Goal: Task Accomplishment & Management: Use online tool/utility

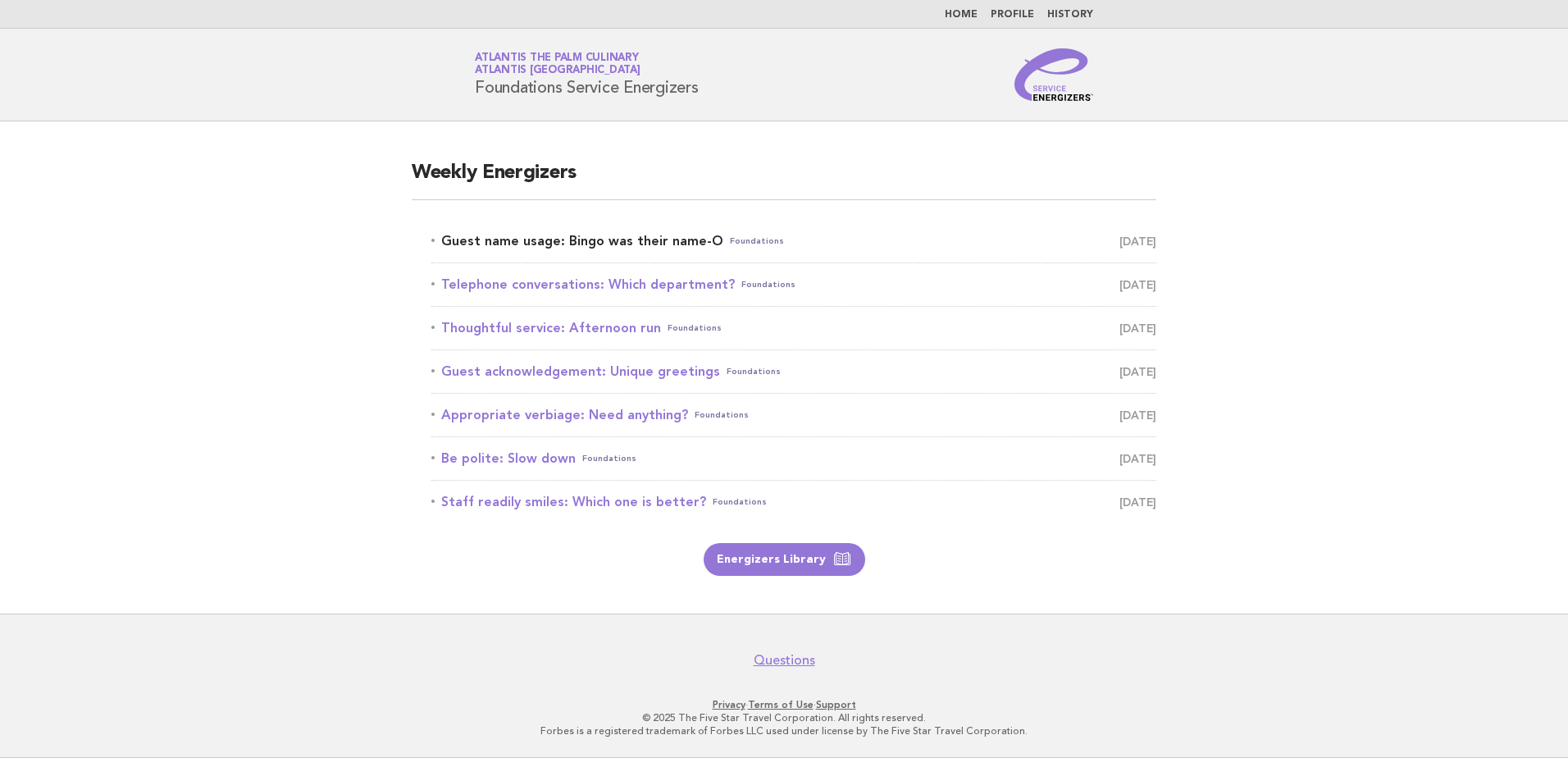
click at [619, 235] on link "Guest name usage: Bingo was their name-O Foundations [DATE]" at bounding box center [794, 241] width 725 height 23
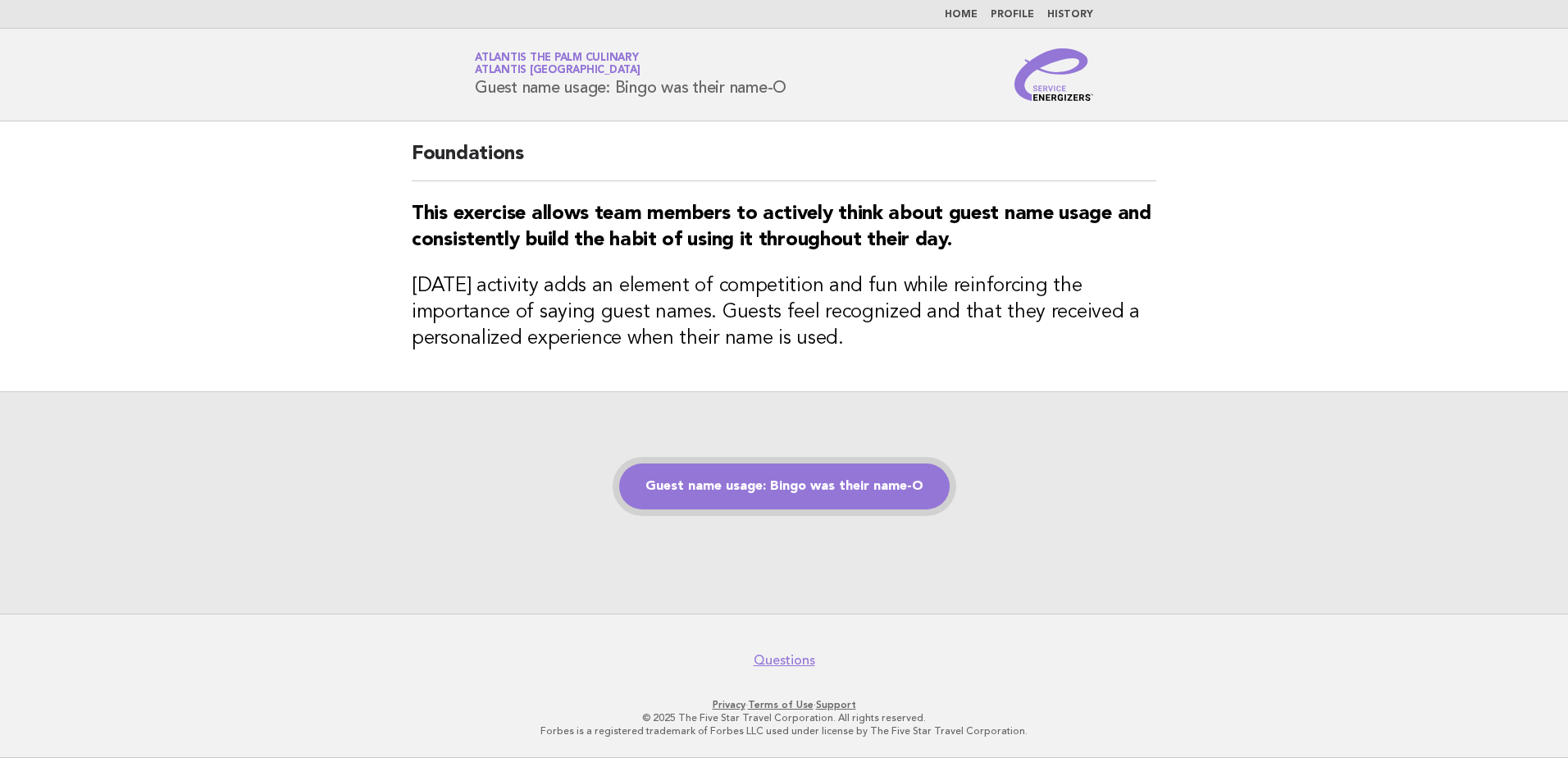
click at [810, 487] on link "Guest name usage: Bingo was their name-O" at bounding box center [784, 486] width 330 height 46
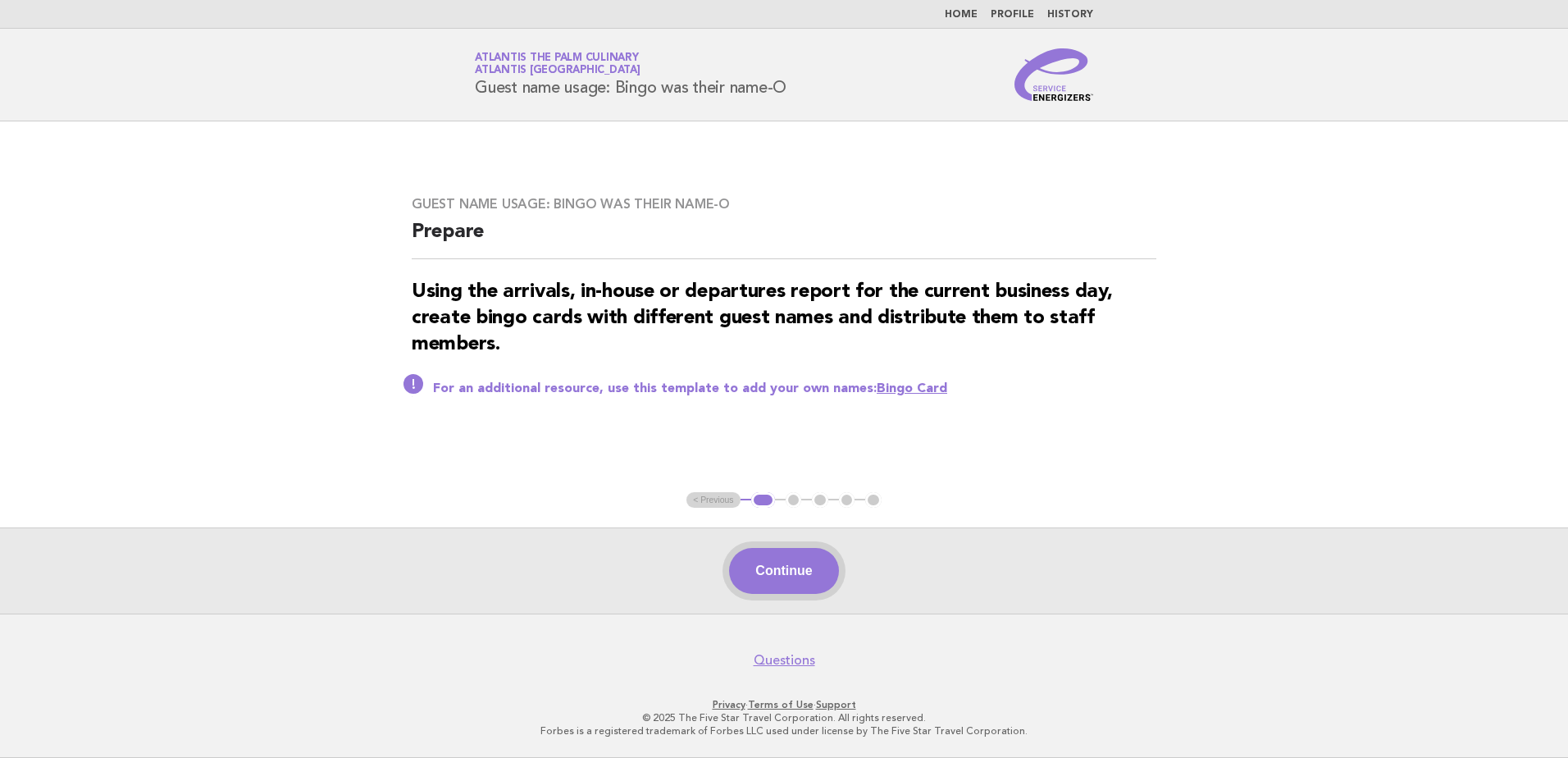
click at [799, 585] on button "Continue" at bounding box center [783, 570] width 109 height 46
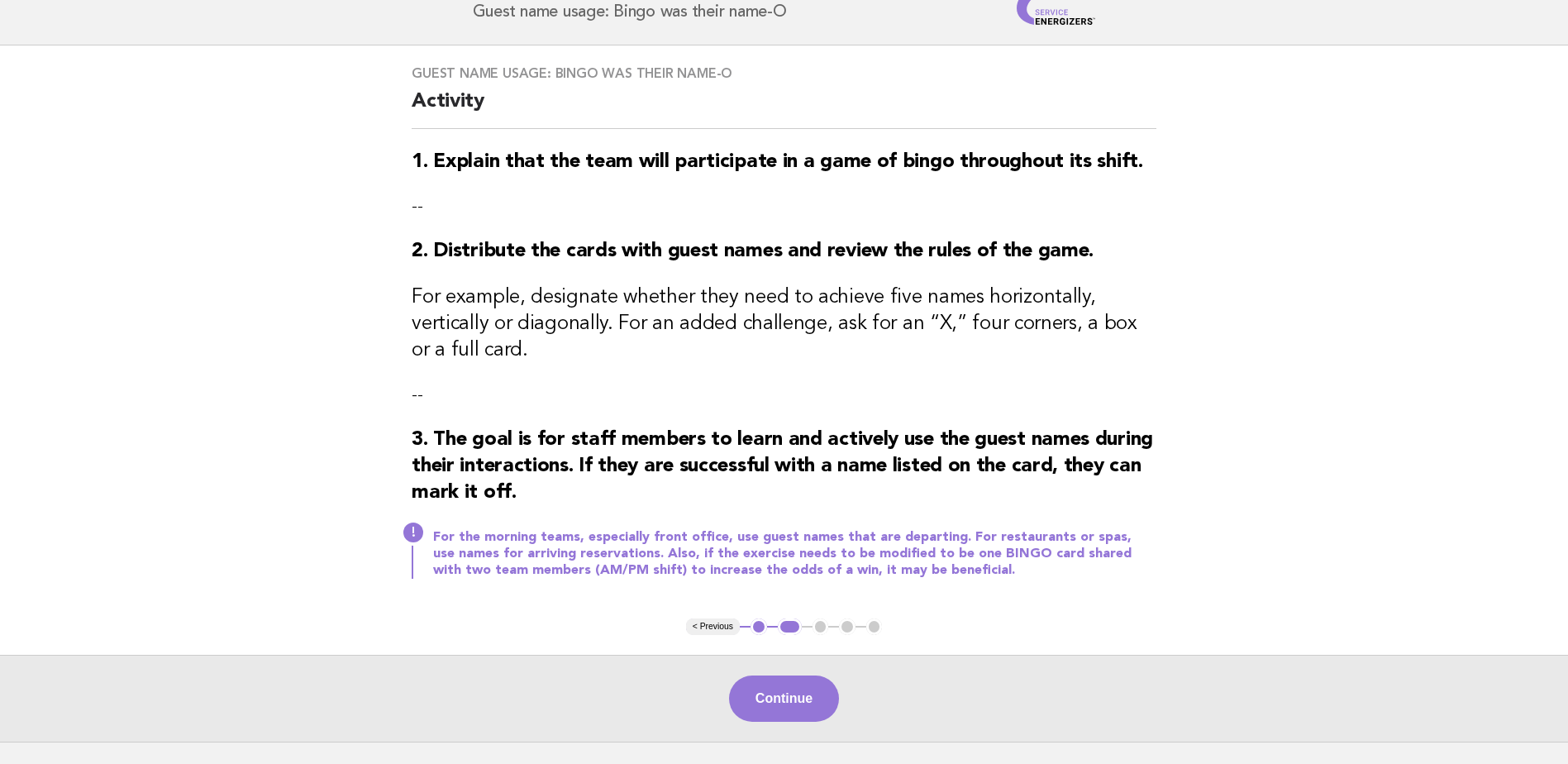
scroll to position [166, 0]
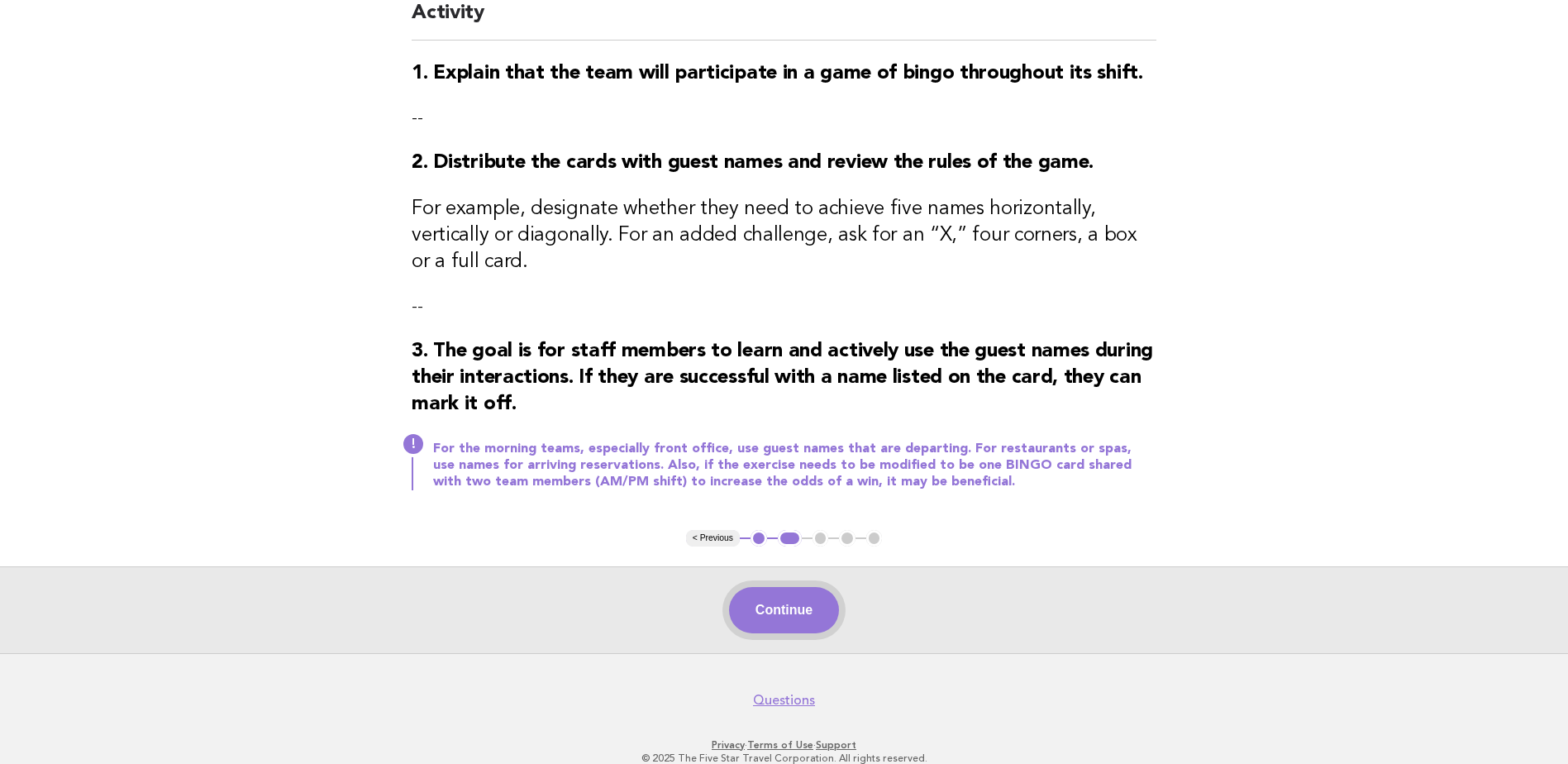
click at [795, 589] on button "Continue" at bounding box center [783, 610] width 109 height 46
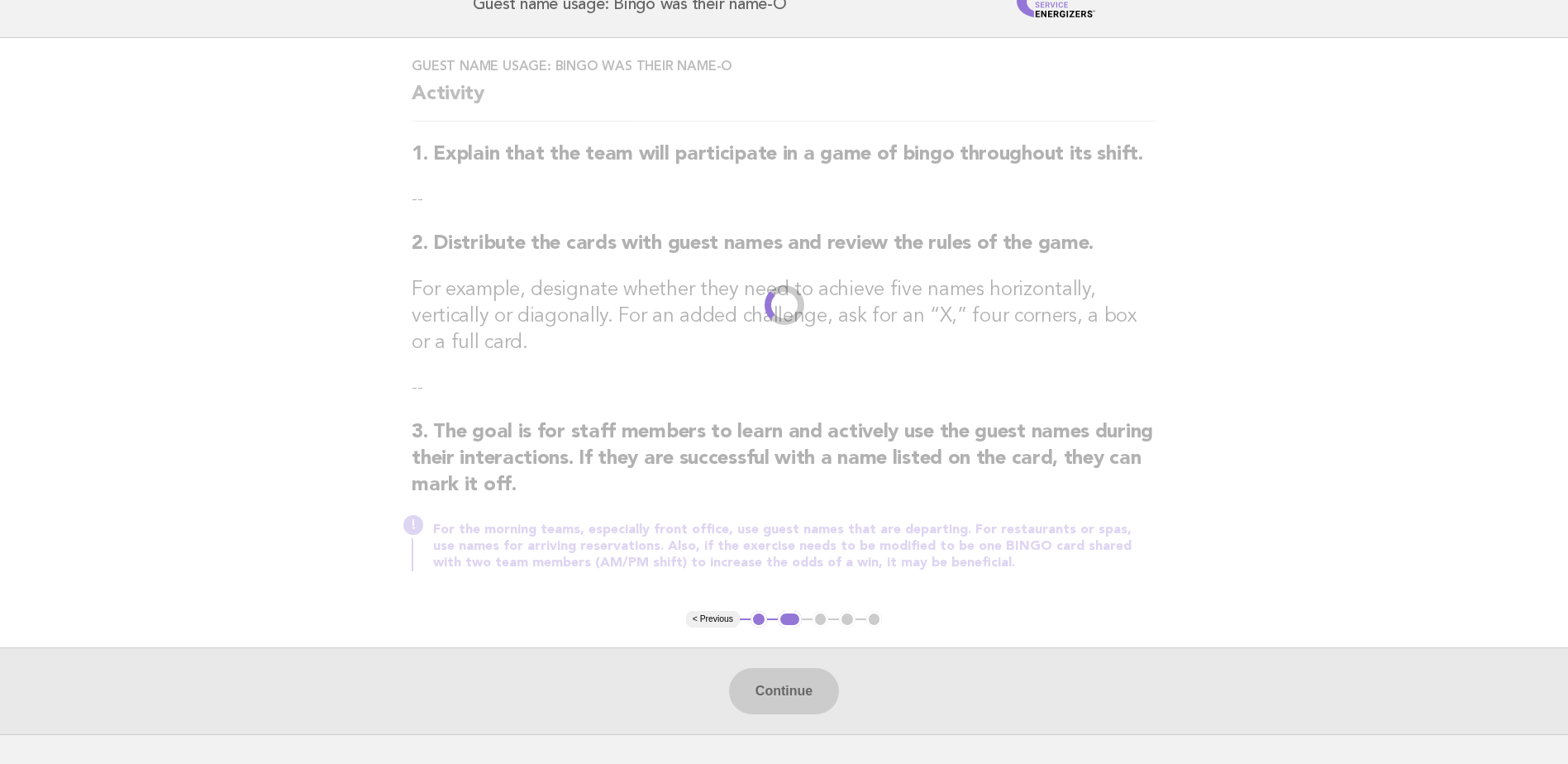
scroll to position [0, 0]
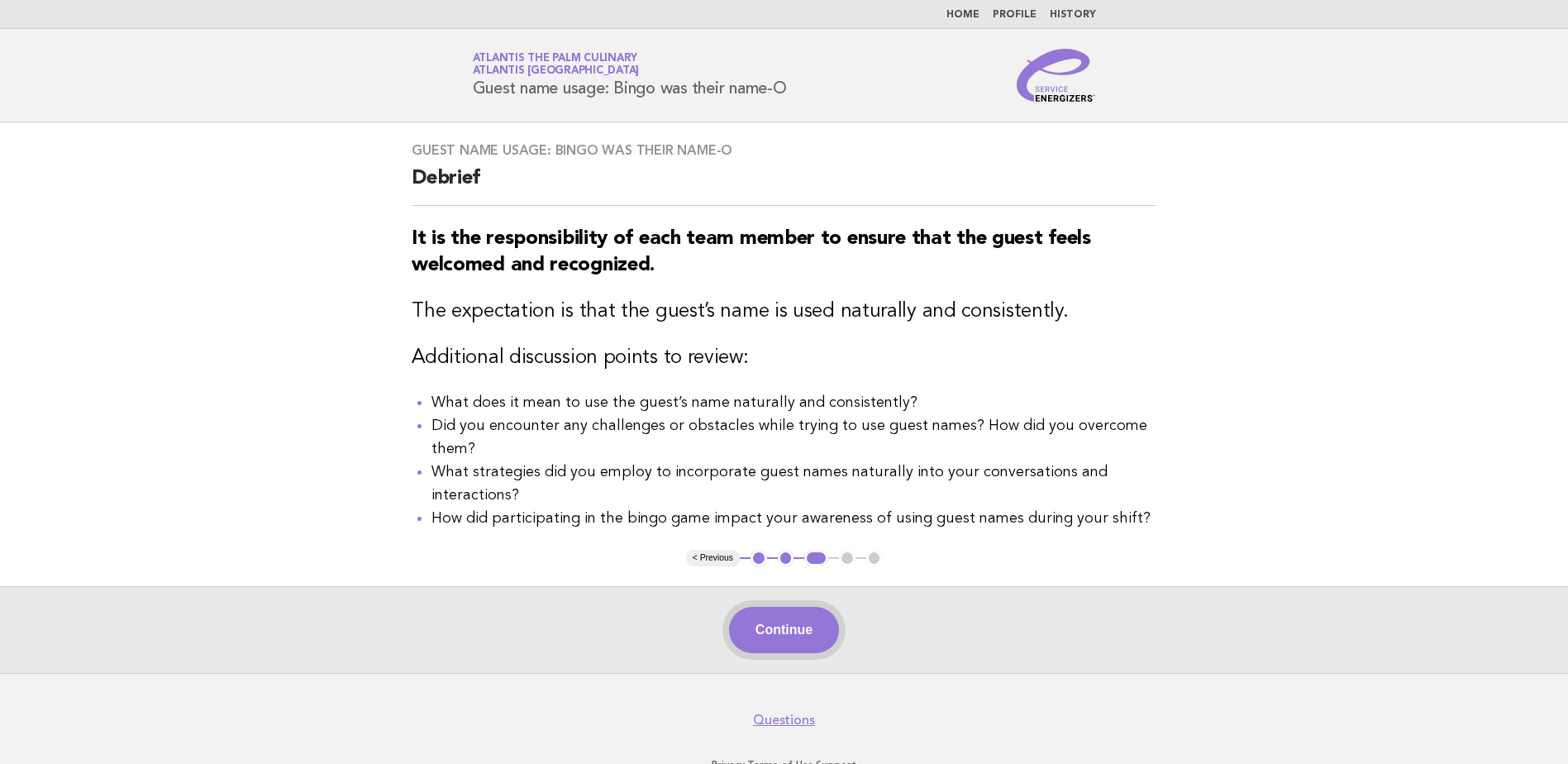
click at [793, 636] on button "Continue" at bounding box center [783, 629] width 109 height 46
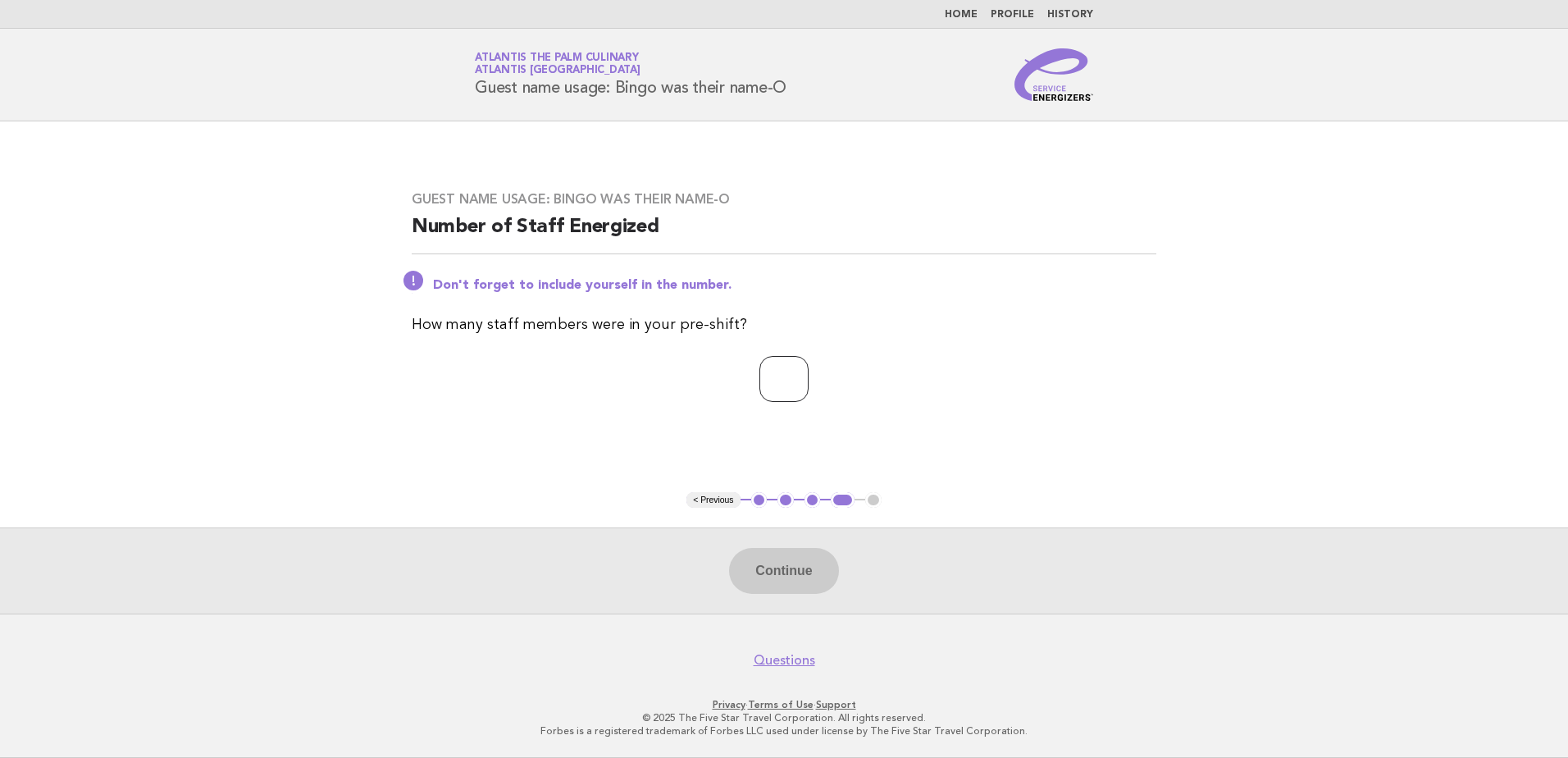
click at [808, 372] on input "*" at bounding box center [784, 378] width 50 height 46
type input "*"
click at [808, 372] on input "*" at bounding box center [784, 378] width 50 height 46
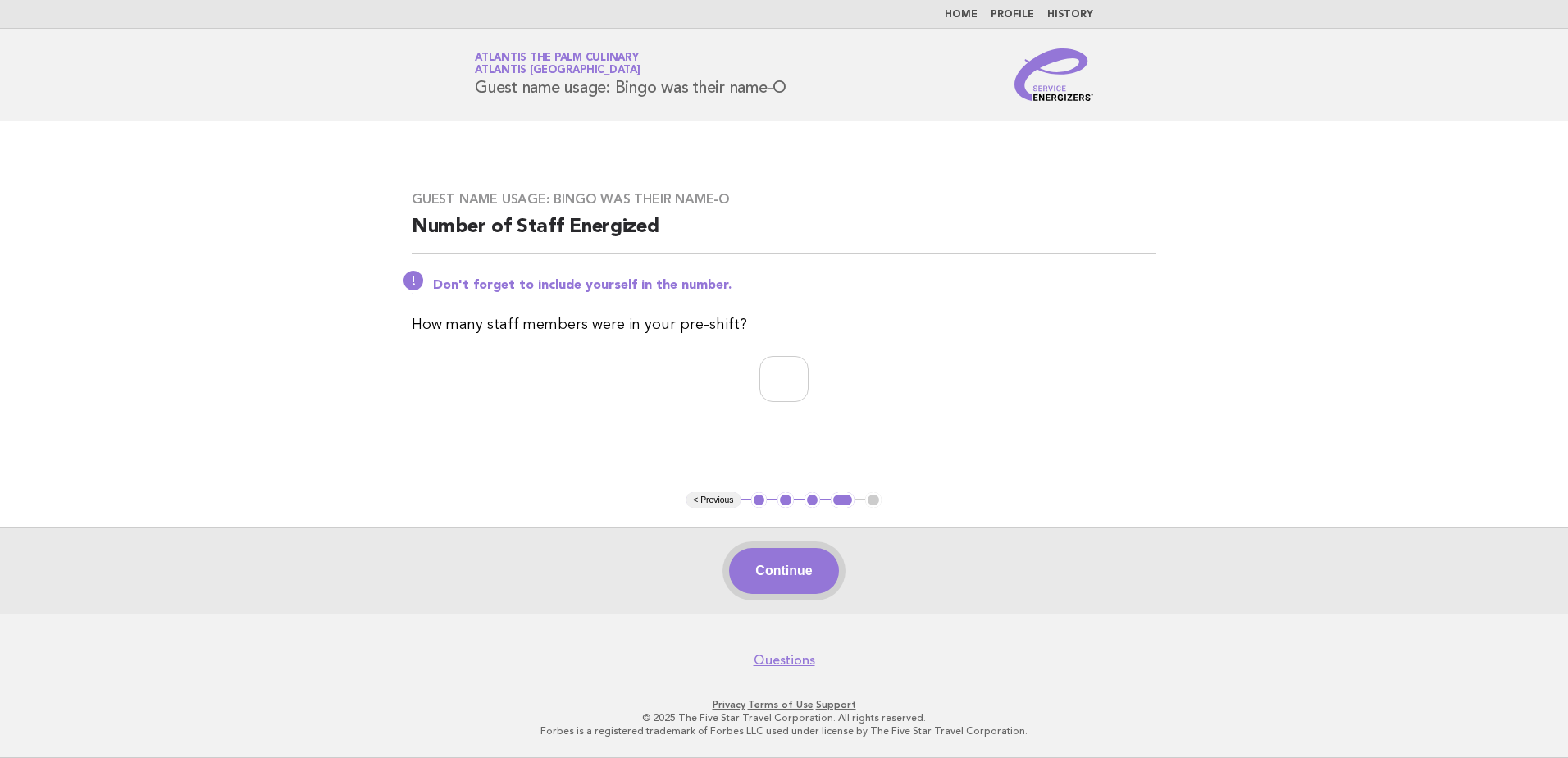
click at [792, 560] on button "Continue" at bounding box center [783, 570] width 109 height 46
